Goal: Navigation & Orientation: Understand site structure

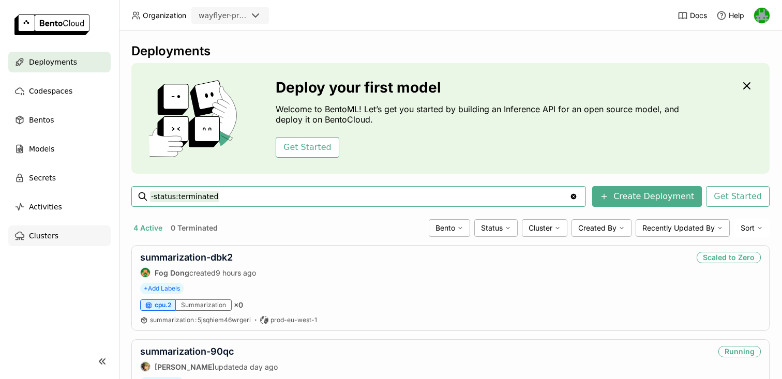
click at [40, 239] on span "Clusters" at bounding box center [43, 236] width 29 height 12
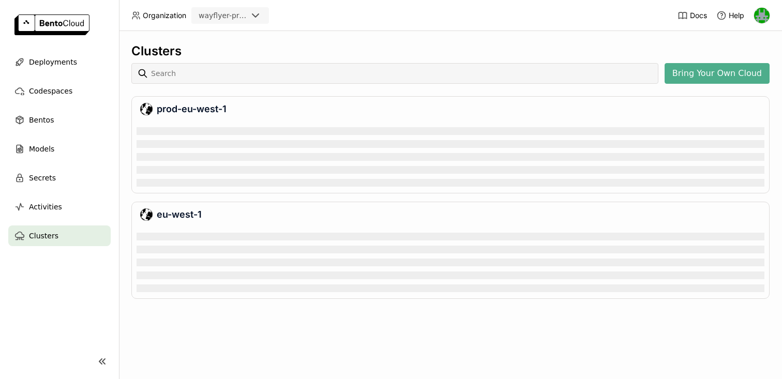
click at [254, 13] on icon at bounding box center [255, 15] width 12 height 12
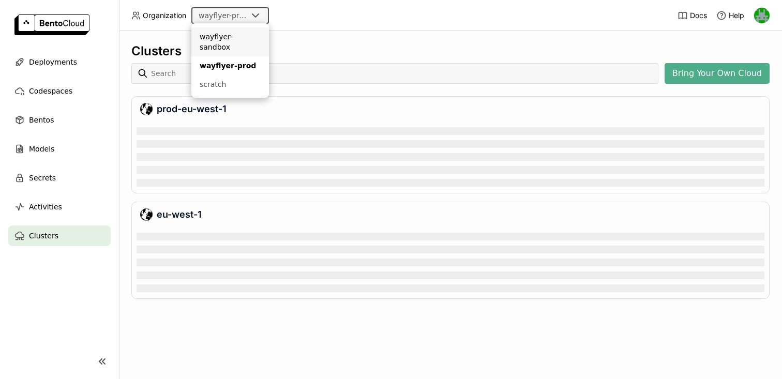
click at [241, 38] on div "wayflyer-sandbox" at bounding box center [230, 42] width 61 height 21
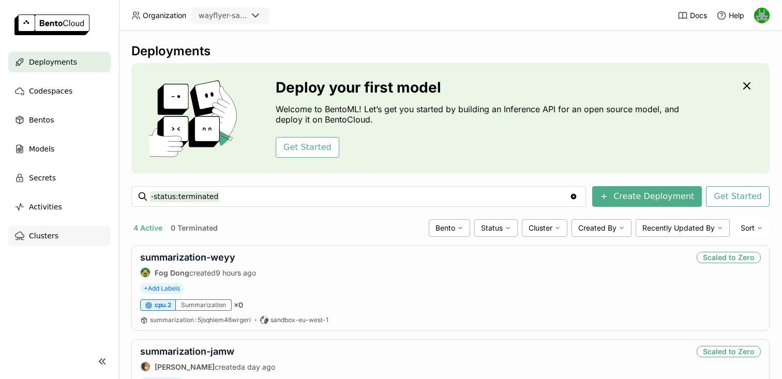
click at [43, 227] on div "Clusters" at bounding box center [59, 235] width 102 height 21
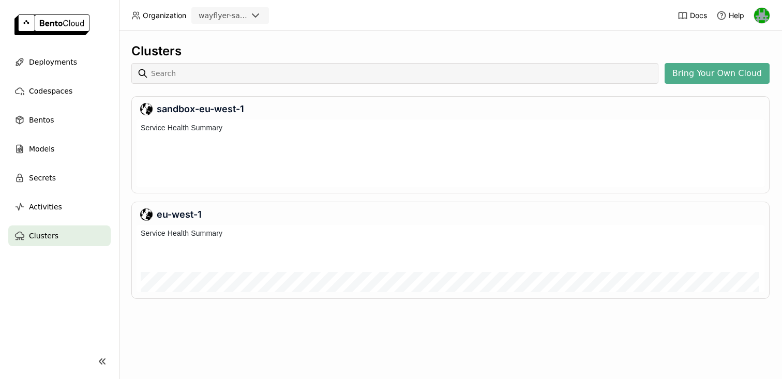
scroll to position [67, 628]
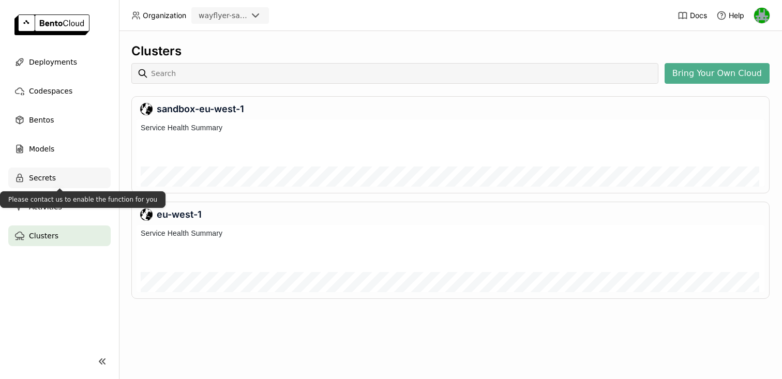
click at [41, 178] on span "Secrets" at bounding box center [42, 178] width 27 height 12
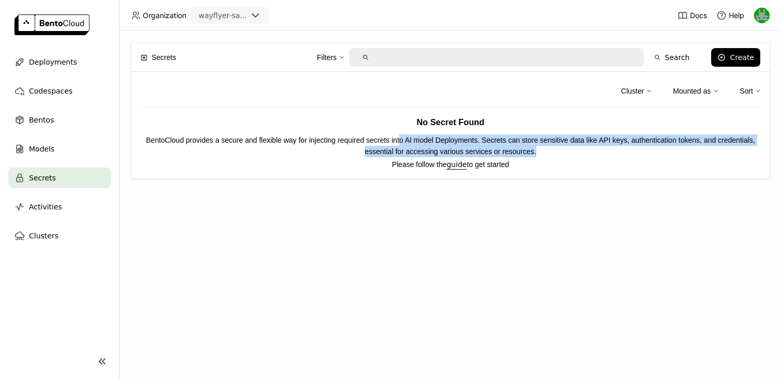
drag, startPoint x: 417, startPoint y: 142, endPoint x: 559, endPoint y: 150, distance: 141.5
click at [559, 151] on p "BentoCloud provides a secure and flexible way for injecting required secrets in…" at bounding box center [451, 145] width 622 height 23
click at [582, 155] on p "BentoCloud provides a secure and flexible way for injecting required secrets in…" at bounding box center [451, 145] width 622 height 23
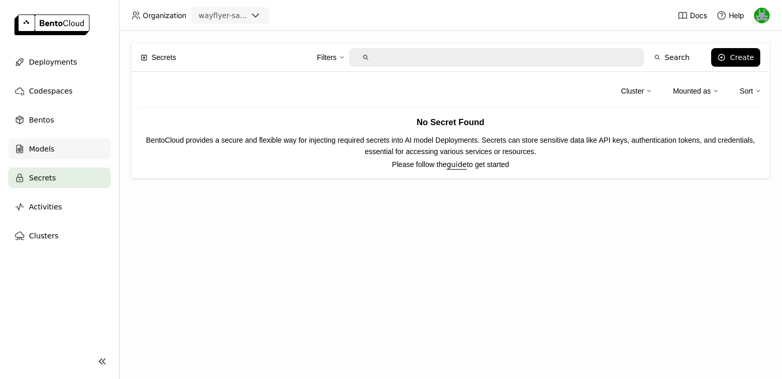
click at [36, 143] on span "Models" at bounding box center [41, 149] width 25 height 12
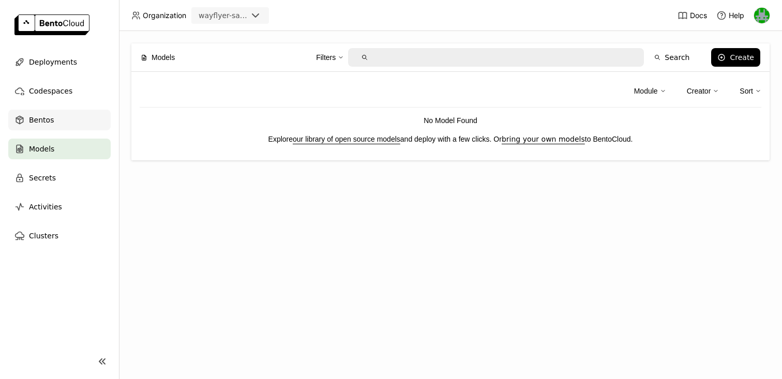
click at [43, 121] on span "Bentos" at bounding box center [41, 120] width 25 height 12
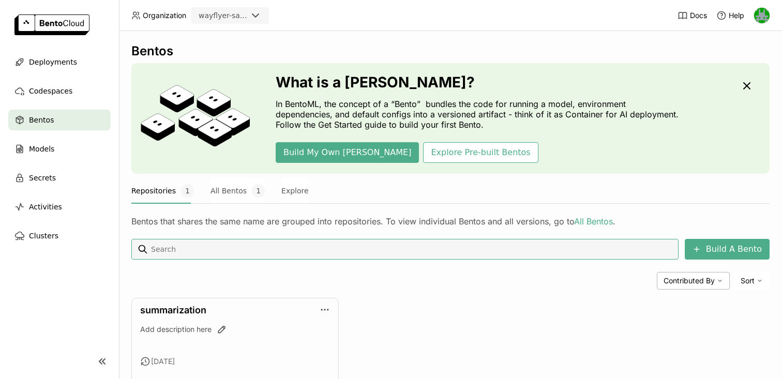
scroll to position [51, 0]
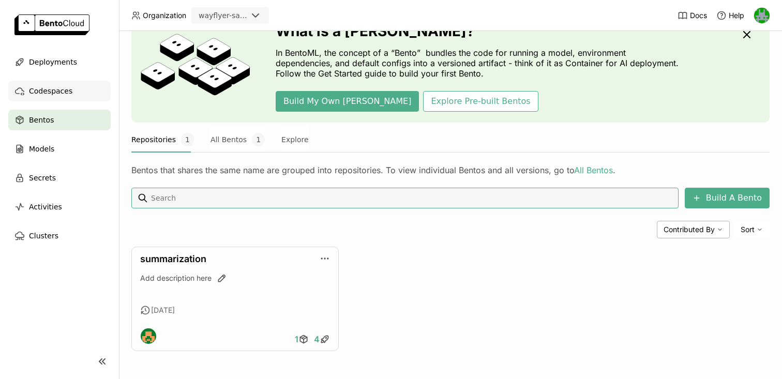
click at [37, 92] on span "Codespaces" at bounding box center [50, 91] width 43 height 12
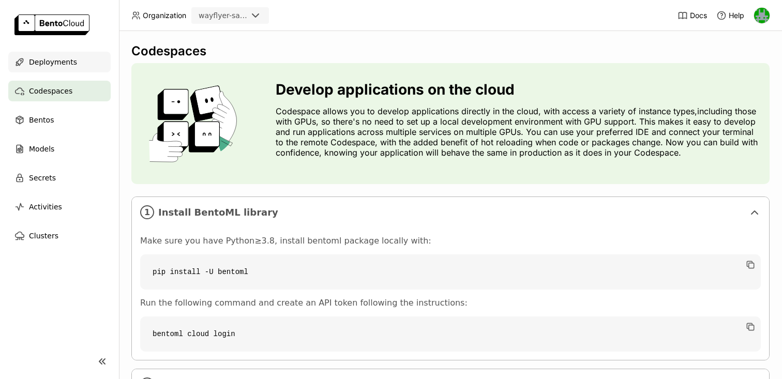
click at [59, 67] on span "Deployments" at bounding box center [53, 62] width 48 height 12
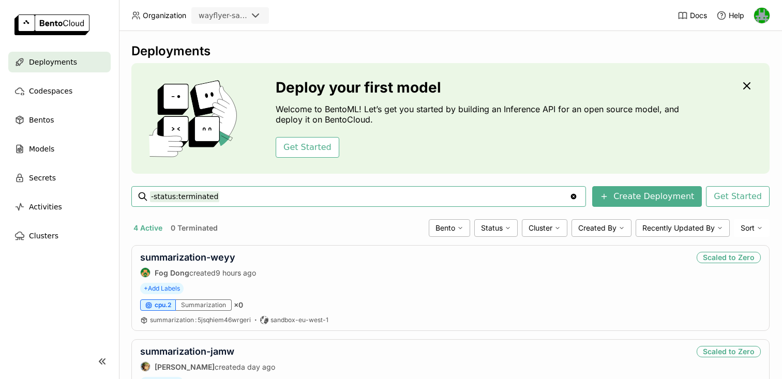
click at [762, 11] on img at bounding box center [762, 16] width 16 height 16
click at [746, 42] on span "Members" at bounding box center [742, 39] width 30 height 9
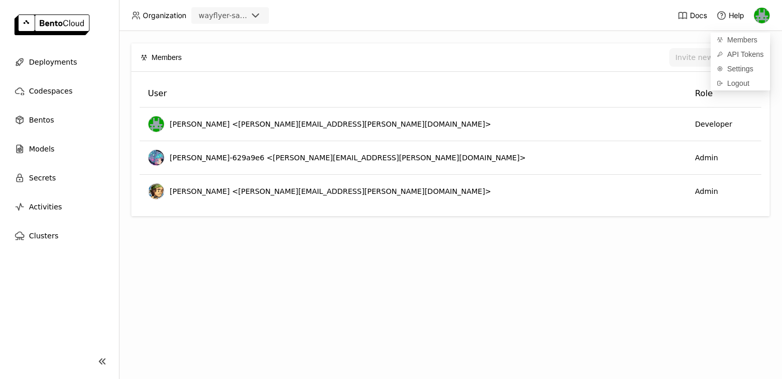
click at [585, 257] on div "Members Invite new member User Role [PERSON_NAME] <[PERSON_NAME][EMAIL_ADDRESS]…" at bounding box center [450, 205] width 663 height 348
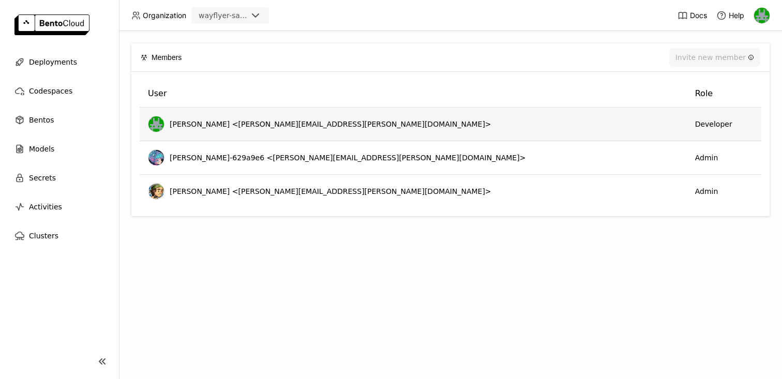
click at [687, 124] on td "Developer" at bounding box center [724, 125] width 74 height 34
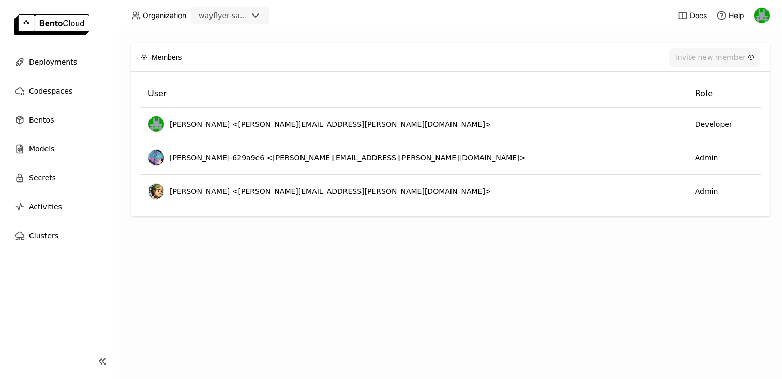
click at [764, 15] on img at bounding box center [762, 16] width 16 height 16
click at [734, 56] on span "API Tokens" at bounding box center [745, 54] width 37 height 9
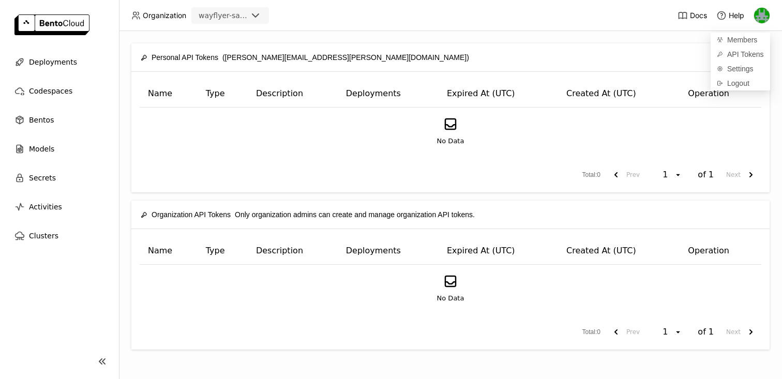
click at [479, 50] on div "Create" at bounding box center [619, 57] width 281 height 19
